Goal: Transaction & Acquisition: Purchase product/service

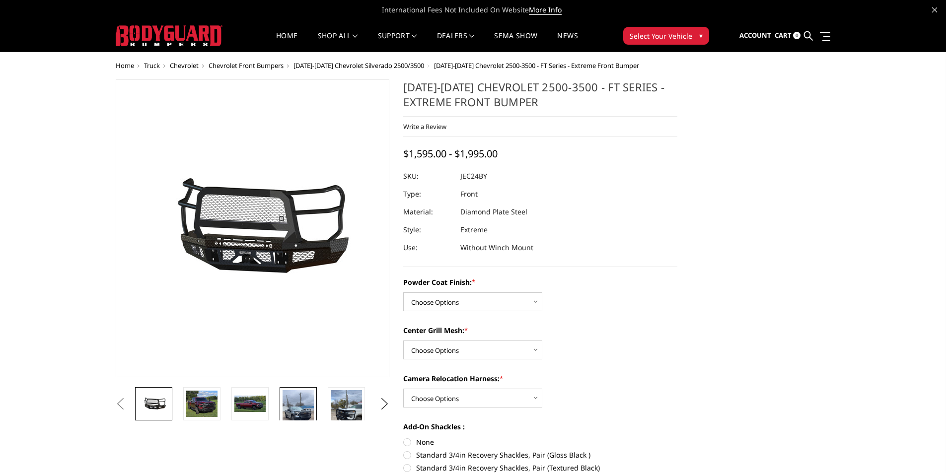
click at [304, 401] on img at bounding box center [298, 418] width 31 height 56
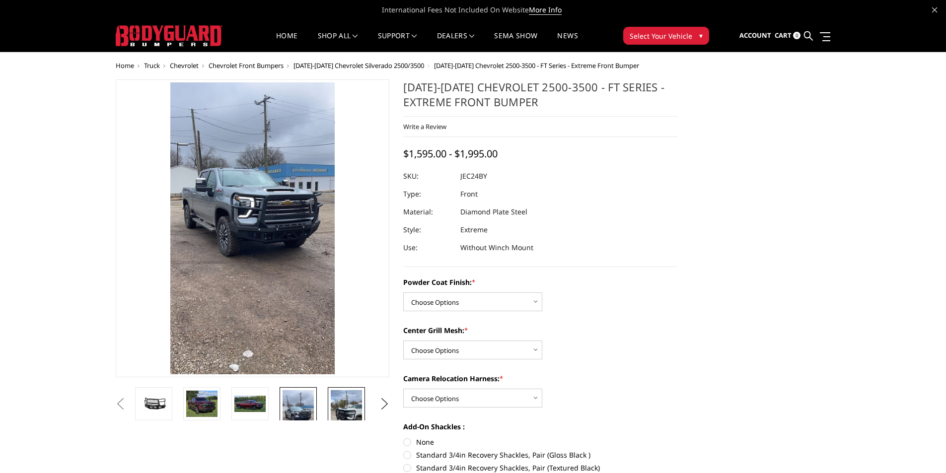
click at [337, 401] on img at bounding box center [346, 418] width 31 height 56
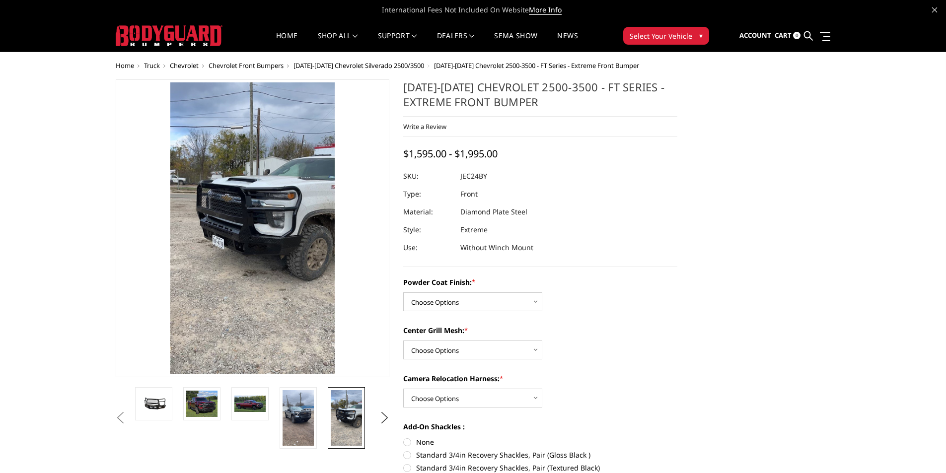
click at [257, 65] on span "Chevrolet Front Bumpers" at bounding box center [246, 65] width 75 height 9
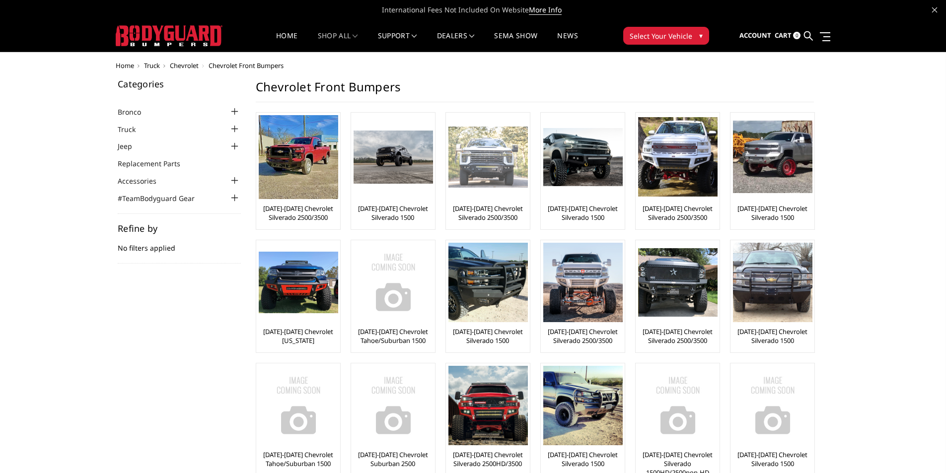
click at [468, 165] on img at bounding box center [487, 157] width 79 height 61
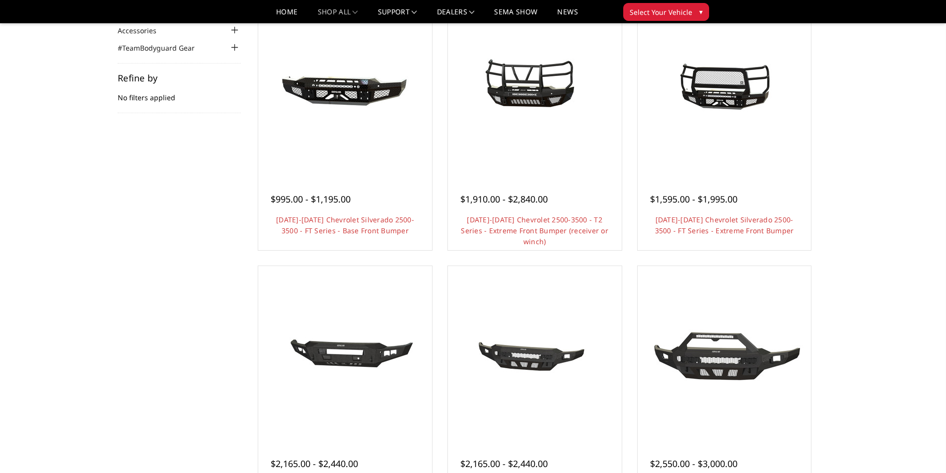
scroll to position [50, 0]
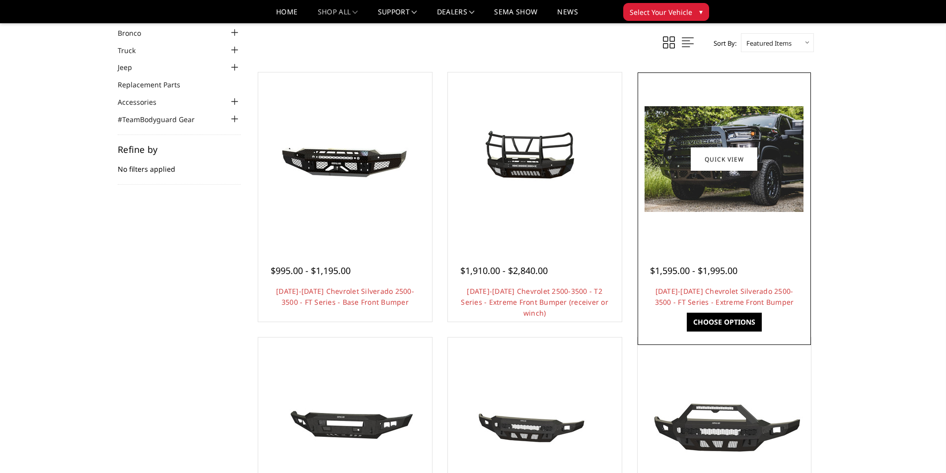
click at [716, 185] on img at bounding box center [723, 159] width 159 height 106
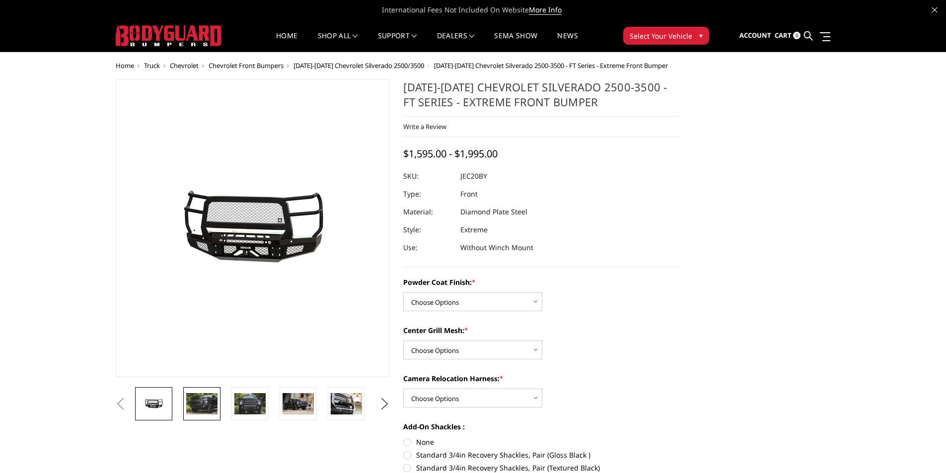
click at [204, 405] on img at bounding box center [201, 403] width 31 height 21
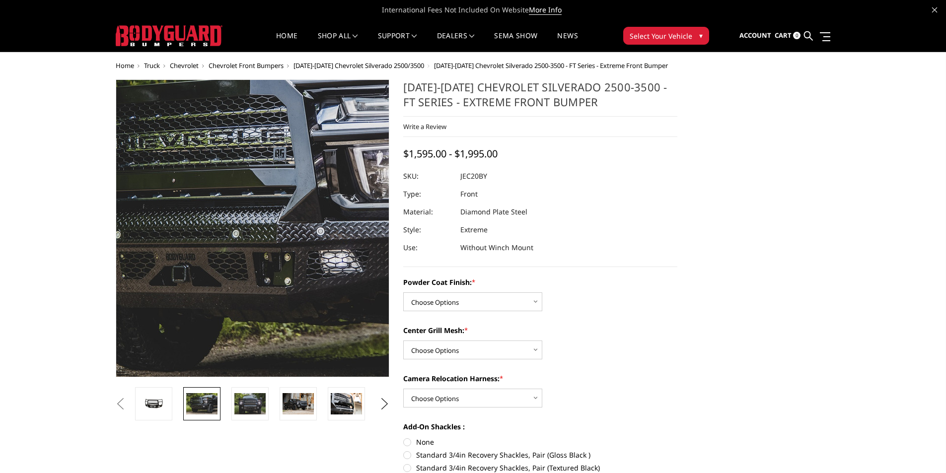
click at [216, 281] on img at bounding box center [300, 207] width 636 height 424
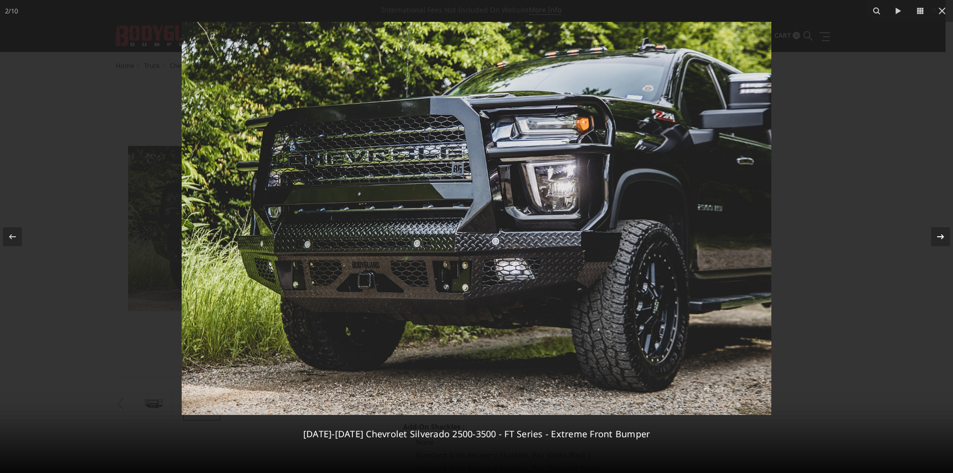
click at [943, 229] on div "2 / 10 2020-2023 Chevrolet Silverado 2500-3500 - FT Series - Extreme Front Bump…" at bounding box center [476, 236] width 953 height 473
click at [942, 237] on icon at bounding box center [940, 236] width 7 height 5
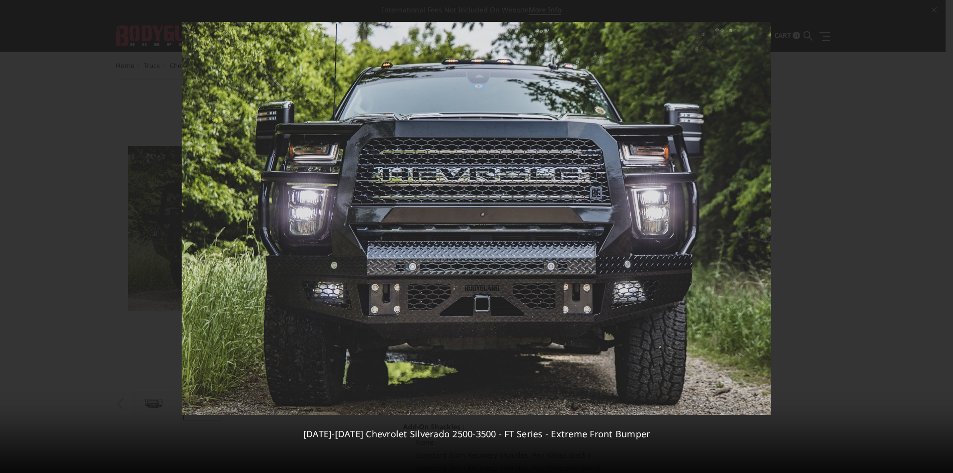
click at [942, 237] on div "3 / 10 2020-2023 Chevrolet Silverado 2500-3500 - FT Series - Extreme Front Bump…" at bounding box center [476, 236] width 953 height 473
click at [938, 238] on icon at bounding box center [941, 237] width 12 height 12
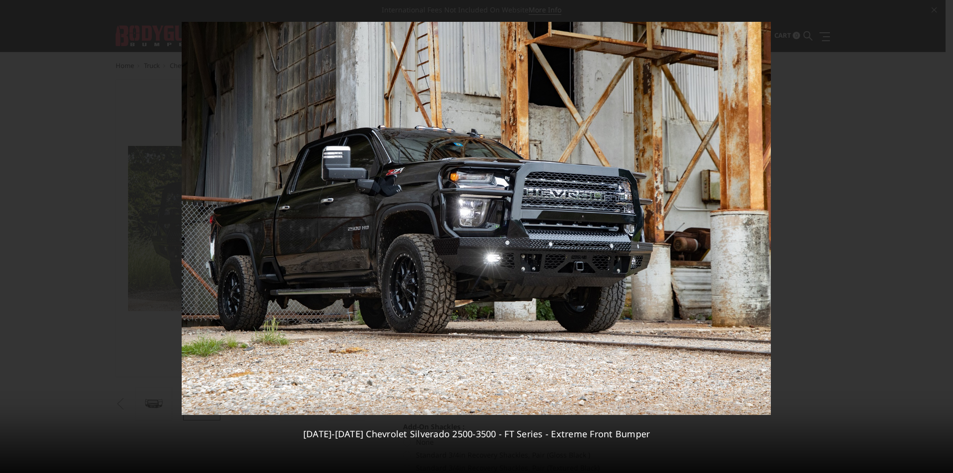
click at [938, 238] on div "4 / 10 2020-2023 Chevrolet Silverado 2500-3500 - FT Series - Extreme Front Bump…" at bounding box center [476, 236] width 953 height 473
click at [939, 236] on icon at bounding box center [940, 236] width 7 height 5
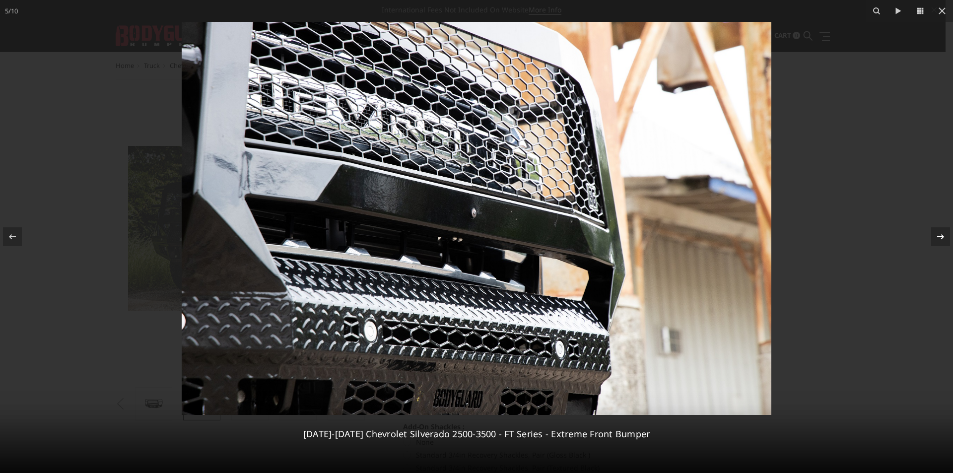
click at [939, 236] on icon at bounding box center [940, 236] width 7 height 5
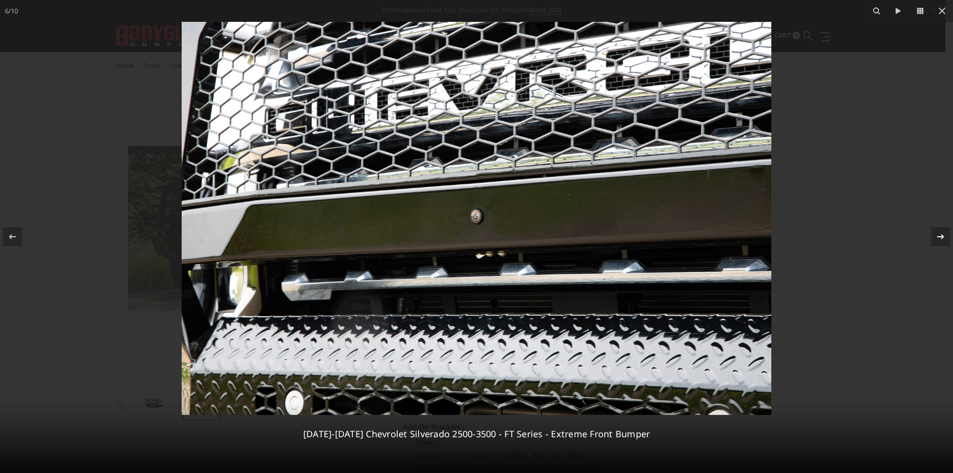
click at [939, 236] on icon at bounding box center [940, 236] width 7 height 5
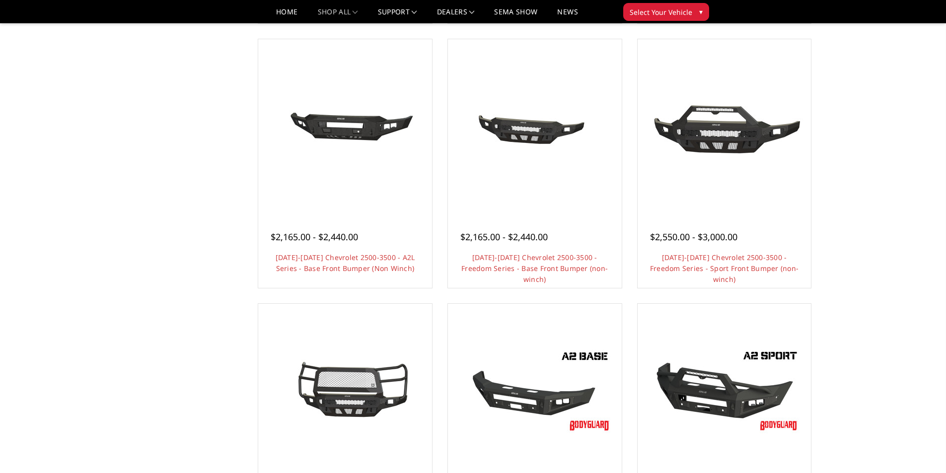
scroll to position [348, 0]
